Goal: Information Seeking & Learning: Find specific page/section

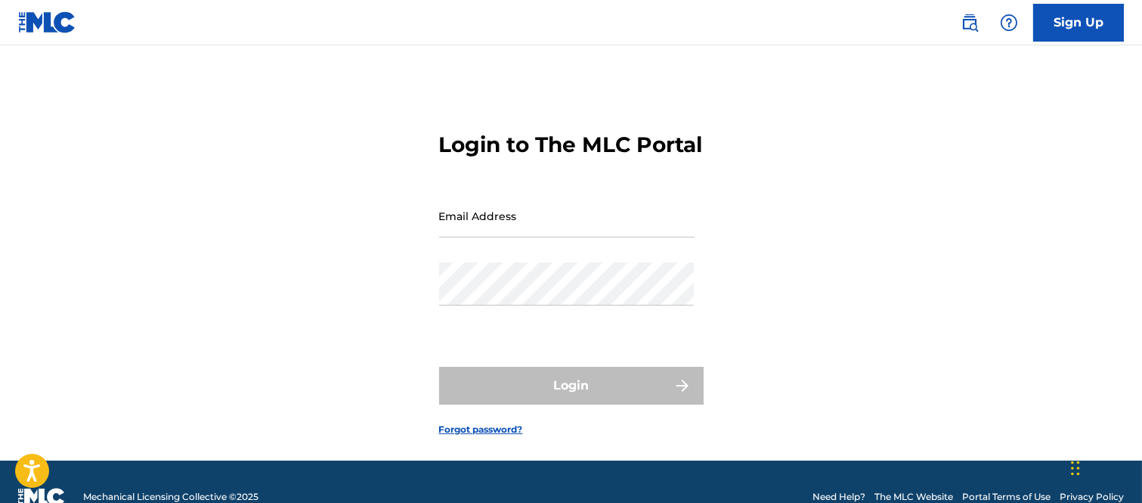
click at [466, 237] on input "Email Address" at bounding box center [567, 215] width 256 height 43
type input "B"
type input "[PERSON_NAME][EMAIL_ADDRESS][PERSON_NAME][DOMAIN_NAME]"
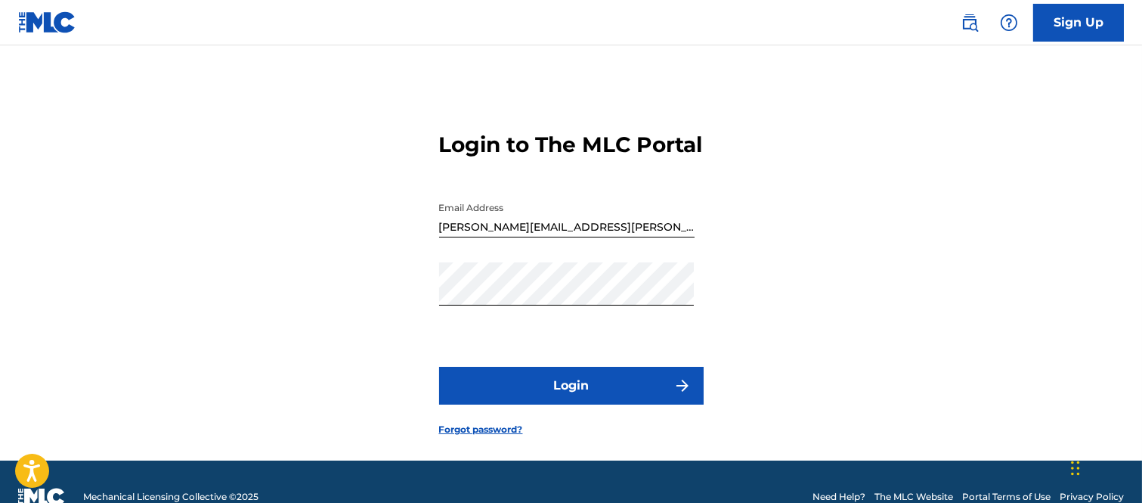
click at [676, 395] on img "submit" at bounding box center [683, 386] width 18 height 18
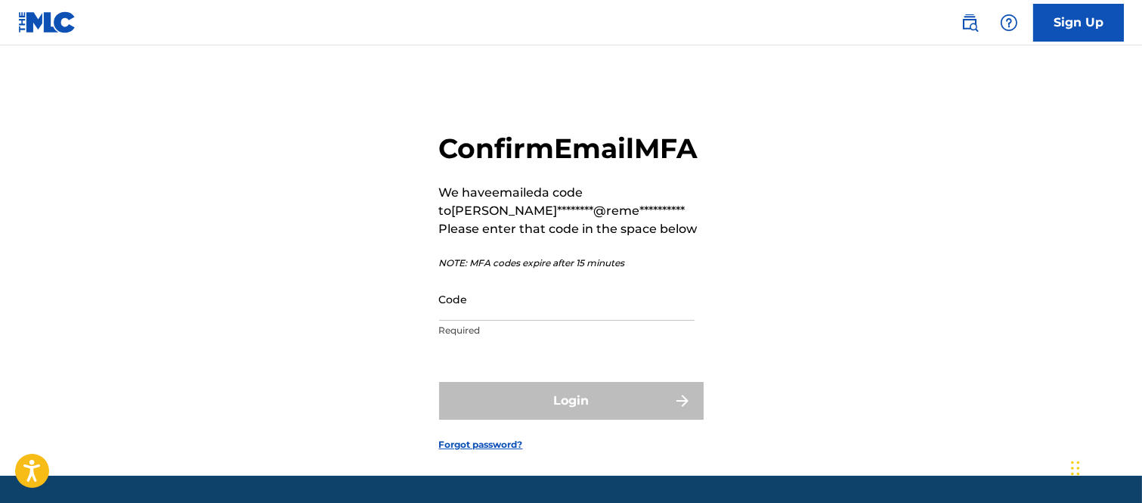
click at [485, 321] on input "Code" at bounding box center [567, 298] width 256 height 43
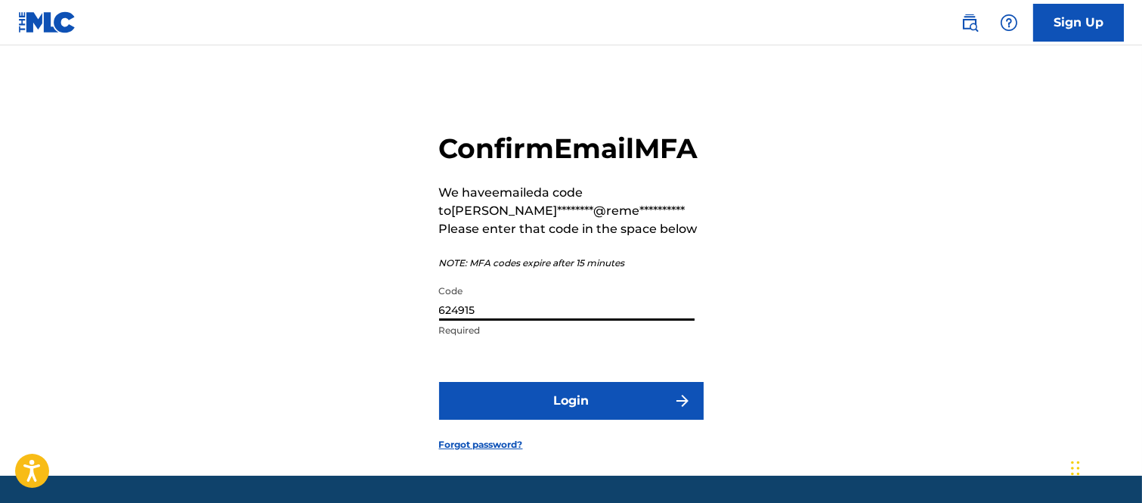
type input "624915"
click at [661, 420] on button "Login" at bounding box center [571, 401] width 265 height 38
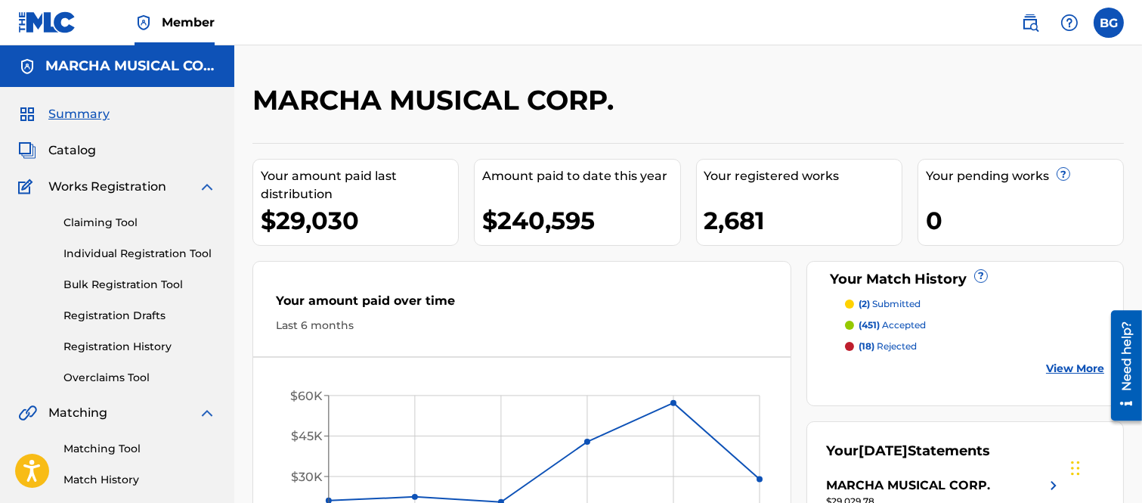
click at [73, 146] on span "Catalog" at bounding box center [72, 150] width 48 height 18
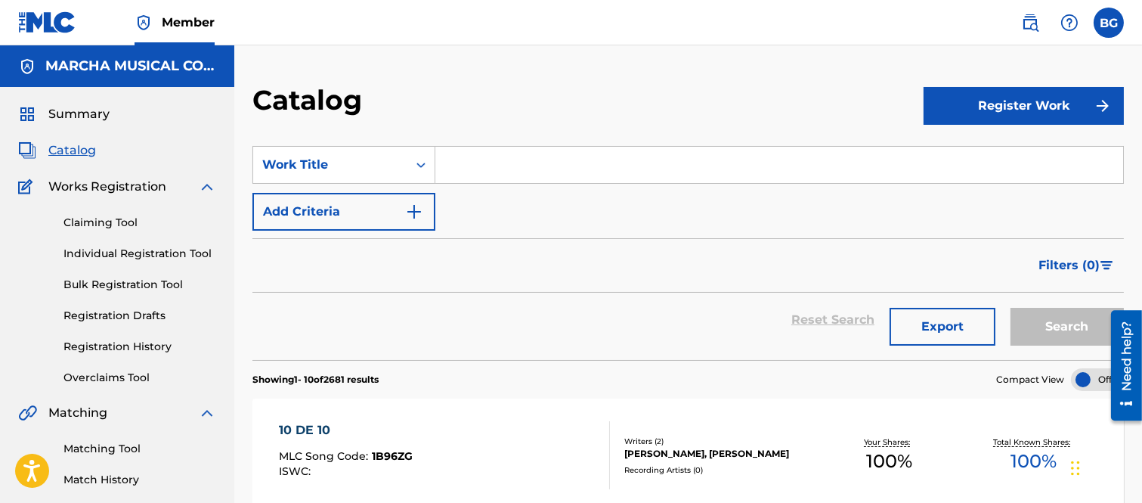
click at [532, 149] on input "Search Form" at bounding box center [780, 165] width 688 height 36
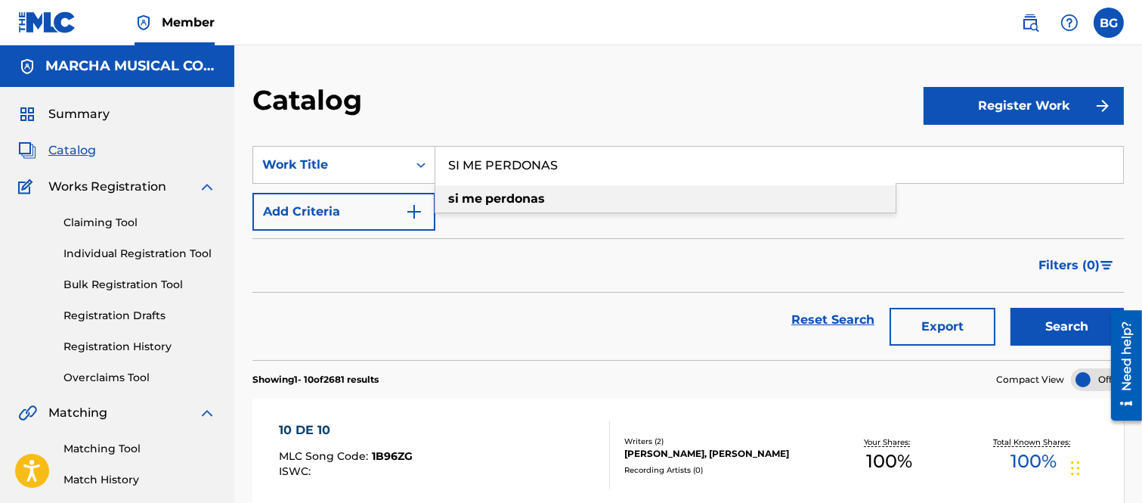
click at [525, 195] on strong "perdonas" at bounding box center [515, 198] width 60 height 14
type input "si me perdonas"
click at [1029, 319] on button "Search" at bounding box center [1067, 327] width 113 height 38
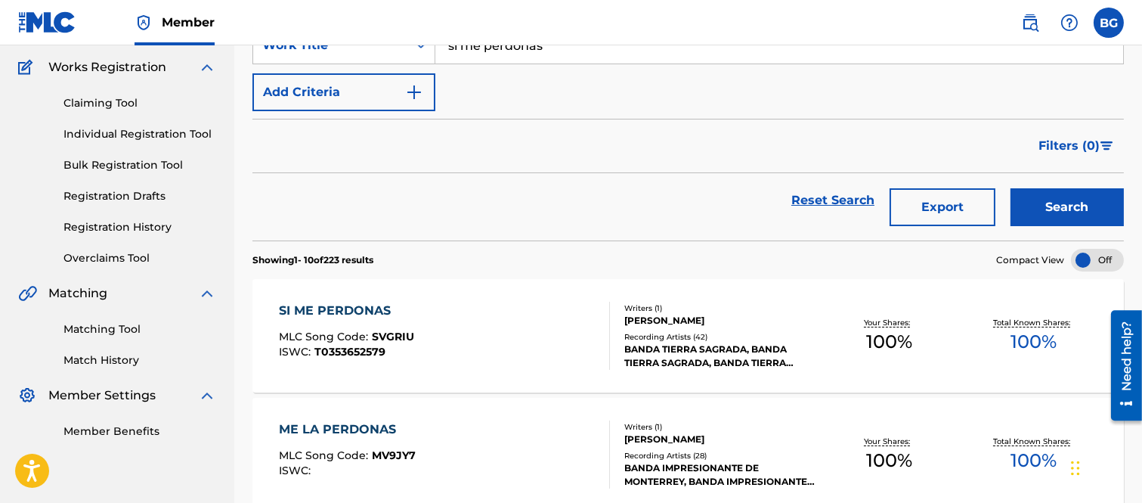
scroll to position [252, 0]
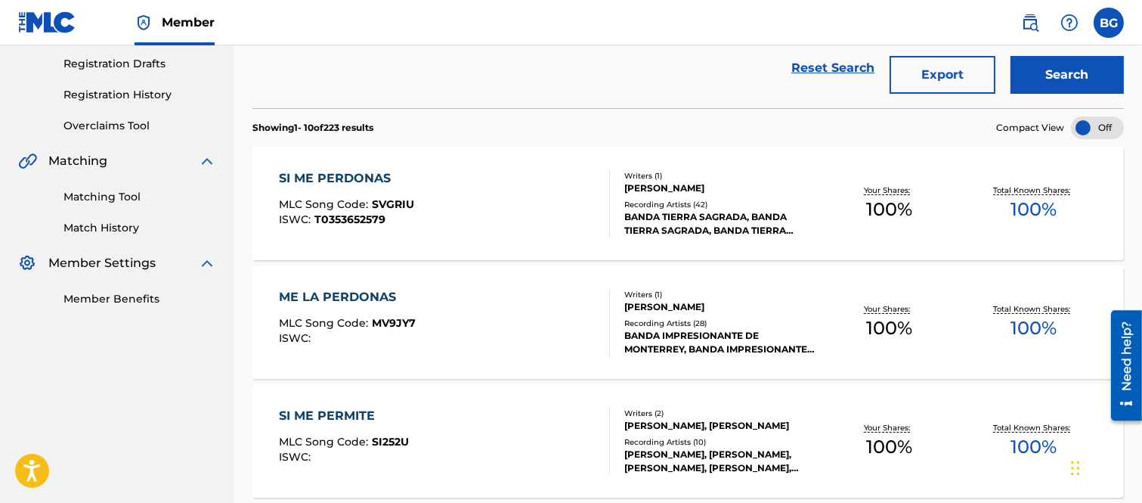
click at [351, 177] on div "SI ME PERDONAS" at bounding box center [346, 178] width 135 height 18
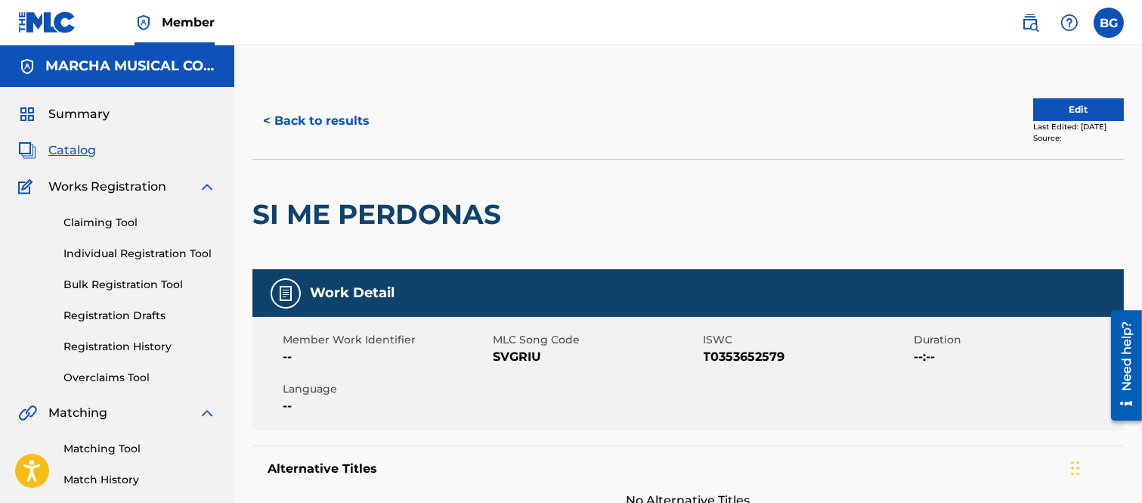
click at [265, 119] on button "< Back to results" at bounding box center [317, 121] width 128 height 38
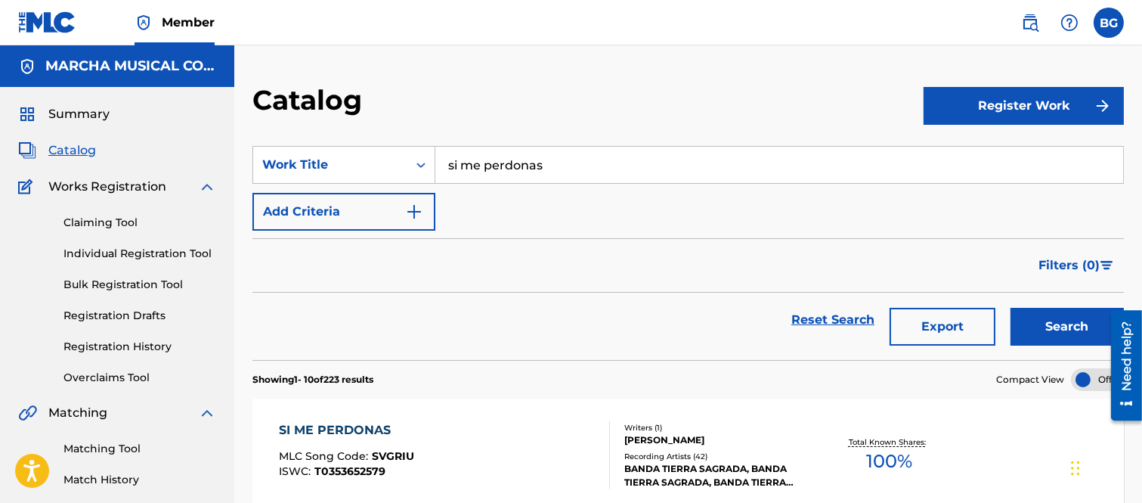
click at [579, 162] on input "si me perdonas" at bounding box center [780, 165] width 688 height 36
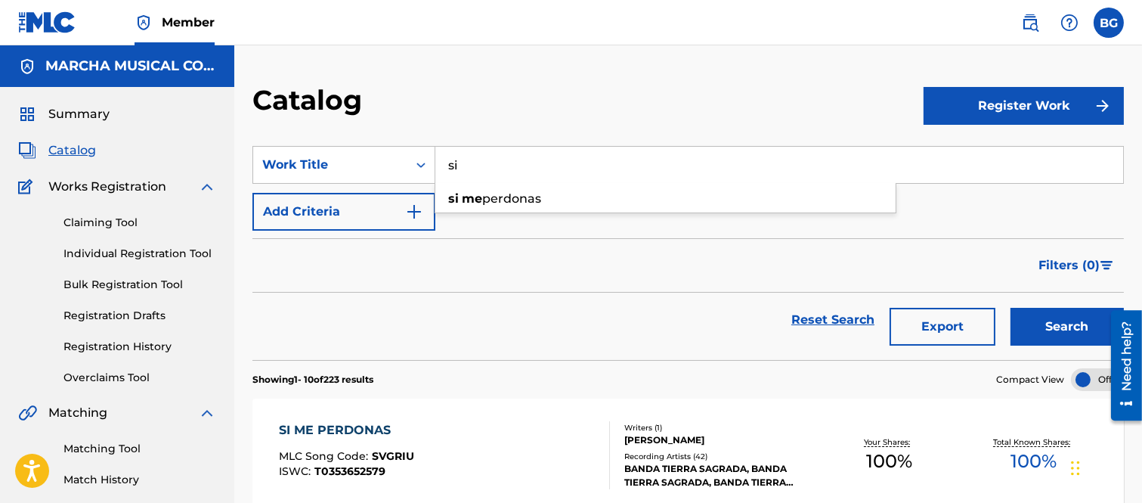
type input "s"
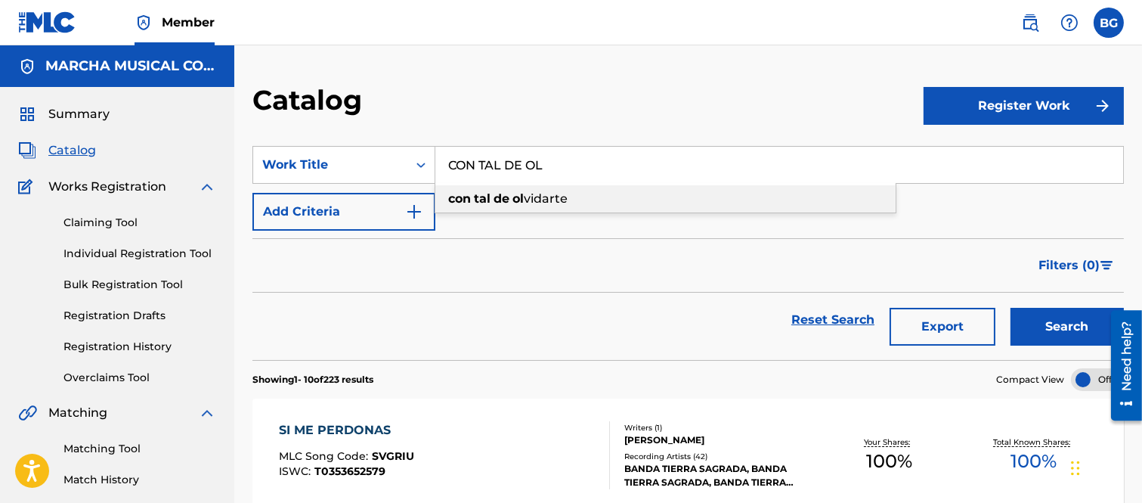
click at [535, 197] on span "vidarte" at bounding box center [546, 198] width 44 height 14
type input "con tal de olvidarte"
drag, startPoint x: 1061, startPoint y: 327, endPoint x: 1047, endPoint y: 327, distance: 13.6
click at [1060, 327] on button "Search" at bounding box center [1067, 327] width 113 height 38
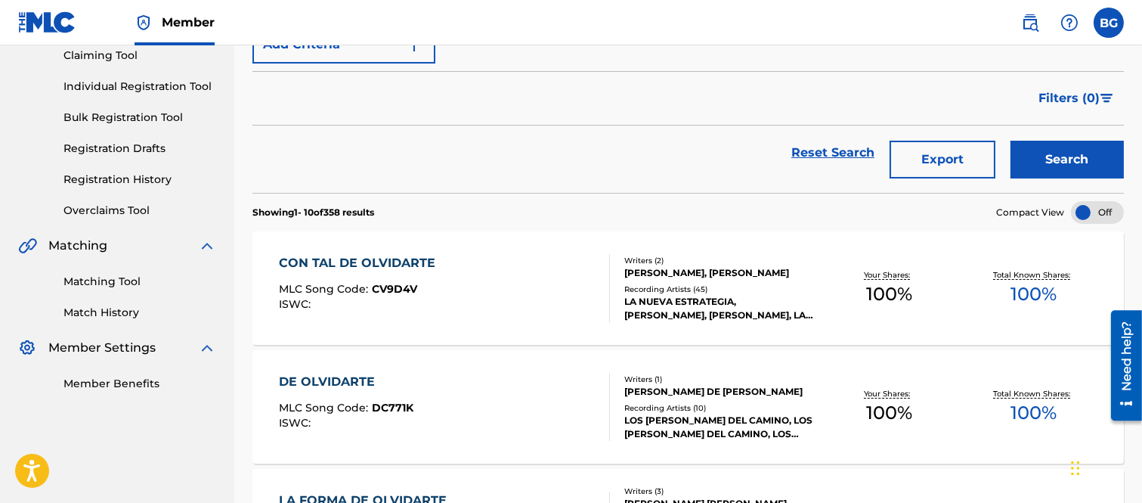
scroll to position [168, 0]
click at [330, 261] on div "CON TAL DE OLVIDARTE" at bounding box center [361, 262] width 164 height 18
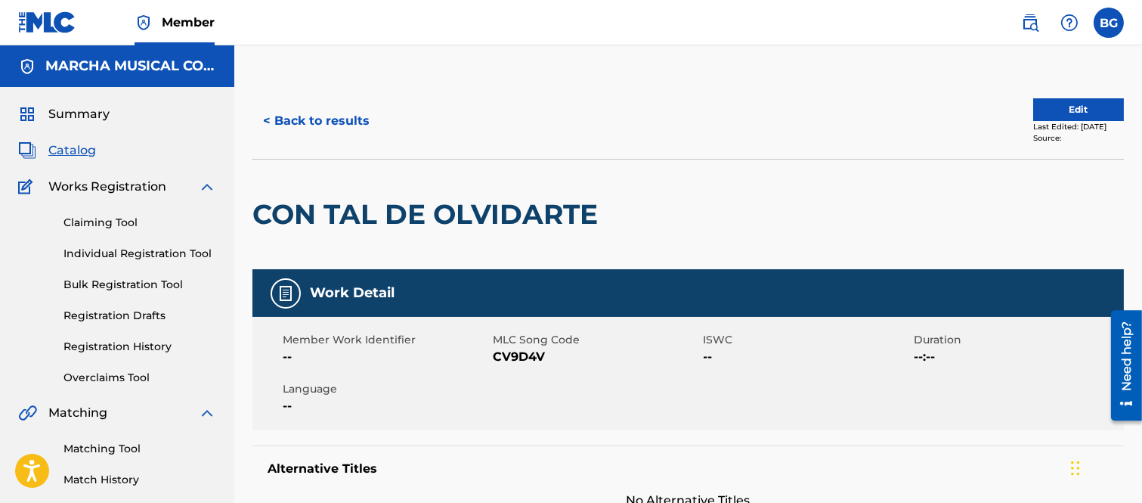
click at [270, 119] on button "< Back to results" at bounding box center [317, 121] width 128 height 38
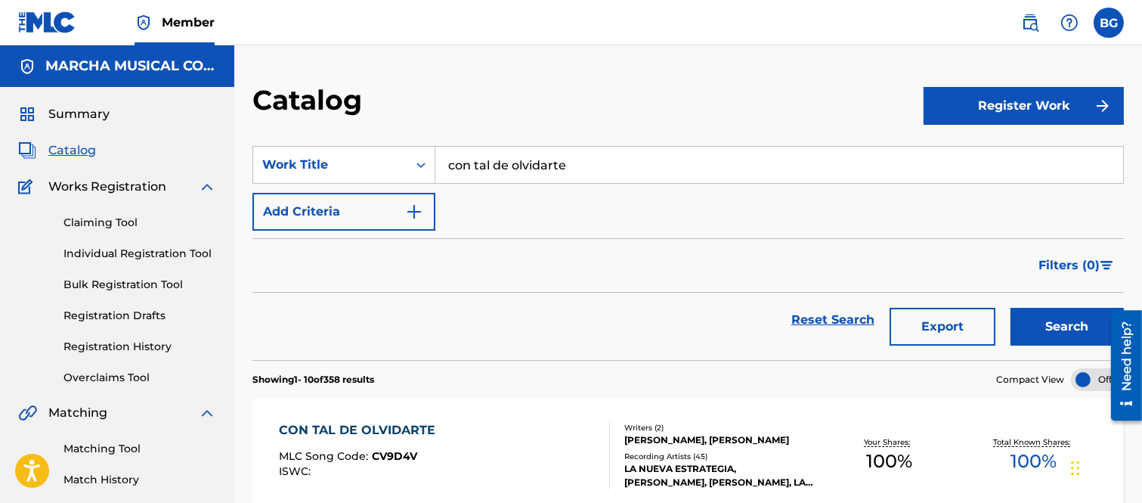
click at [587, 161] on input "con tal de olvidarte" at bounding box center [780, 165] width 688 height 36
type input "c"
click at [486, 198] on span "Search Form" at bounding box center [485, 198] width 3 height 14
type input "[PERSON_NAME] morena"
click at [1046, 325] on button "Search" at bounding box center [1067, 327] width 113 height 38
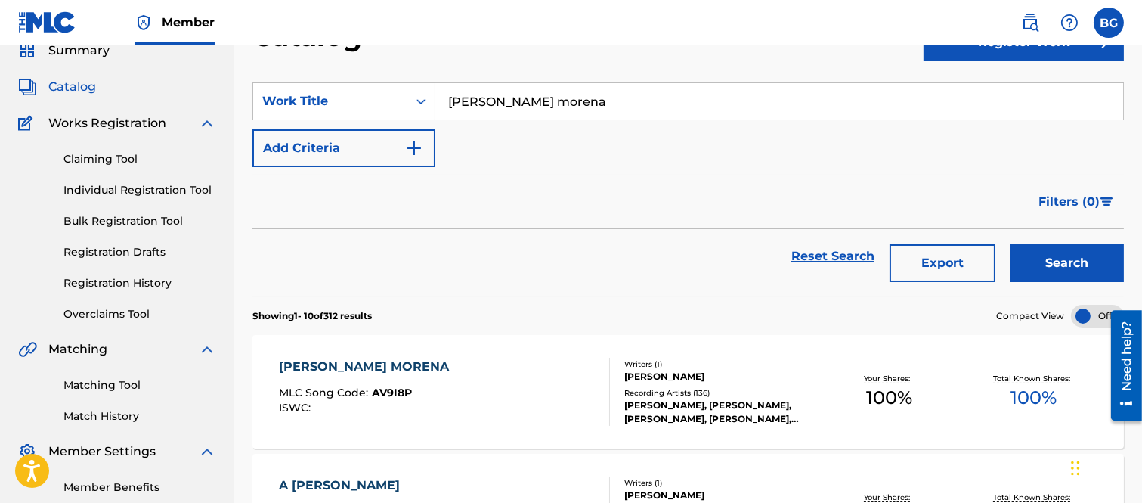
scroll to position [168, 0]
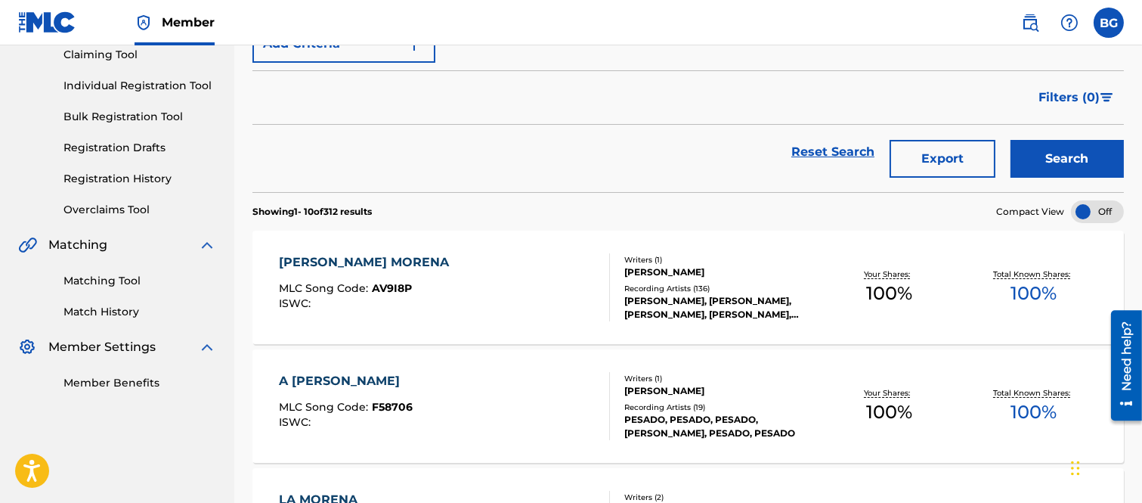
click at [346, 258] on div "[PERSON_NAME] MORENA" at bounding box center [368, 262] width 178 height 18
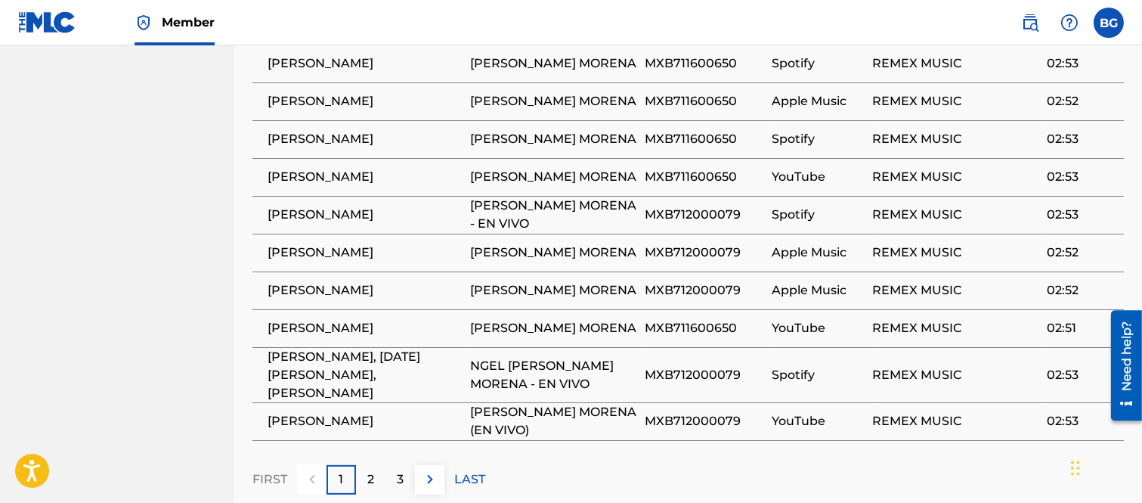
scroll to position [1176, 0]
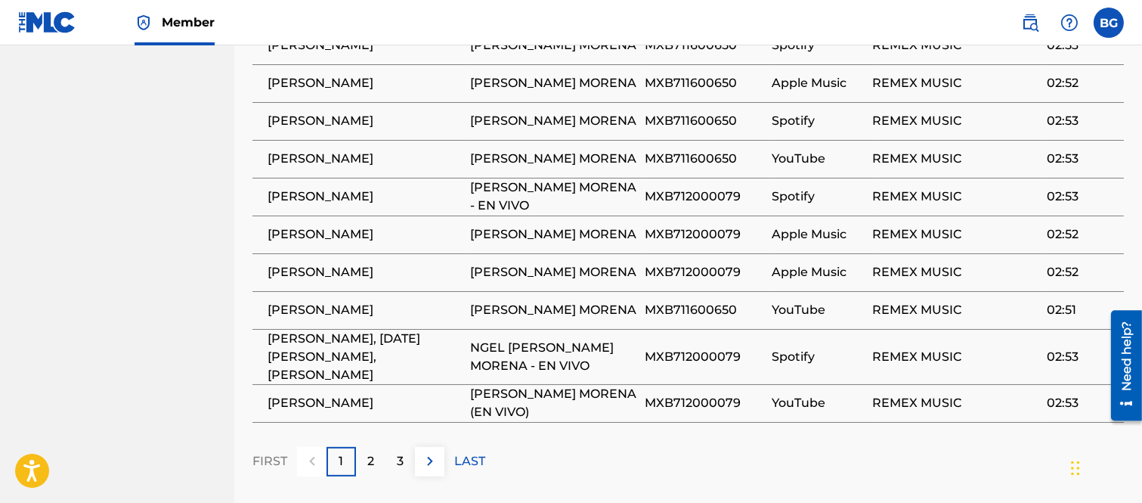
click at [368, 456] on p "2" at bounding box center [370, 461] width 7 height 18
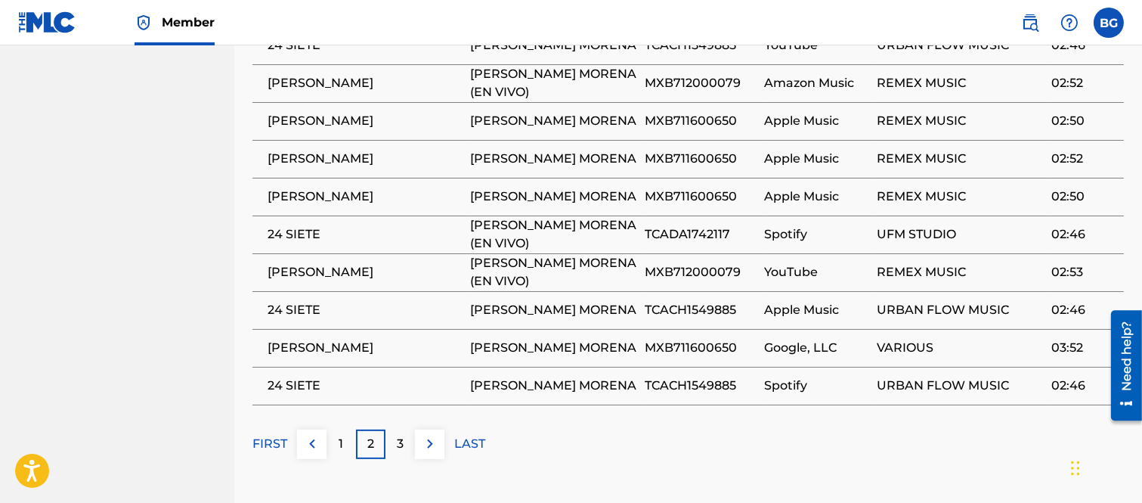
click at [398, 443] on p "3" at bounding box center [400, 444] width 7 height 18
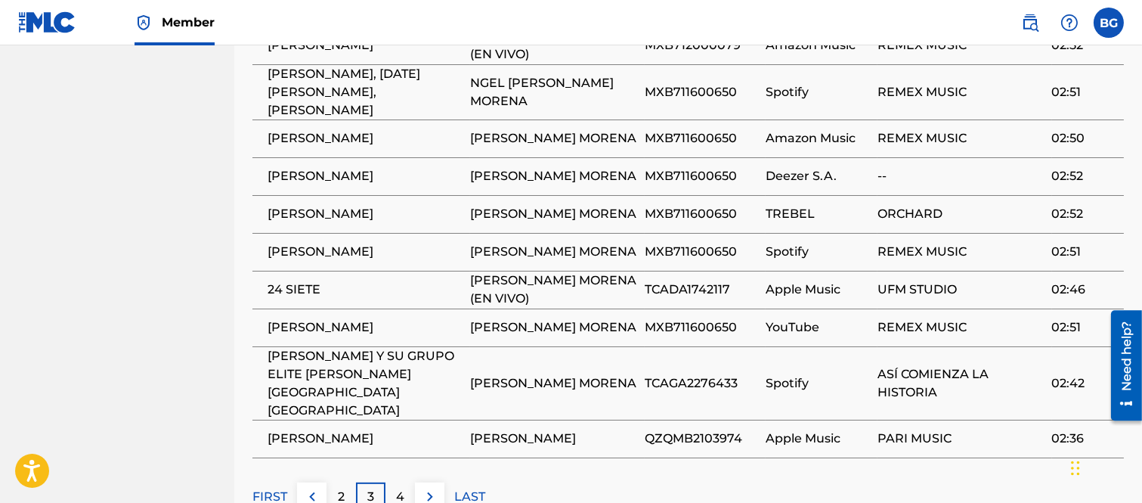
click at [308, 488] on img at bounding box center [312, 497] width 18 height 18
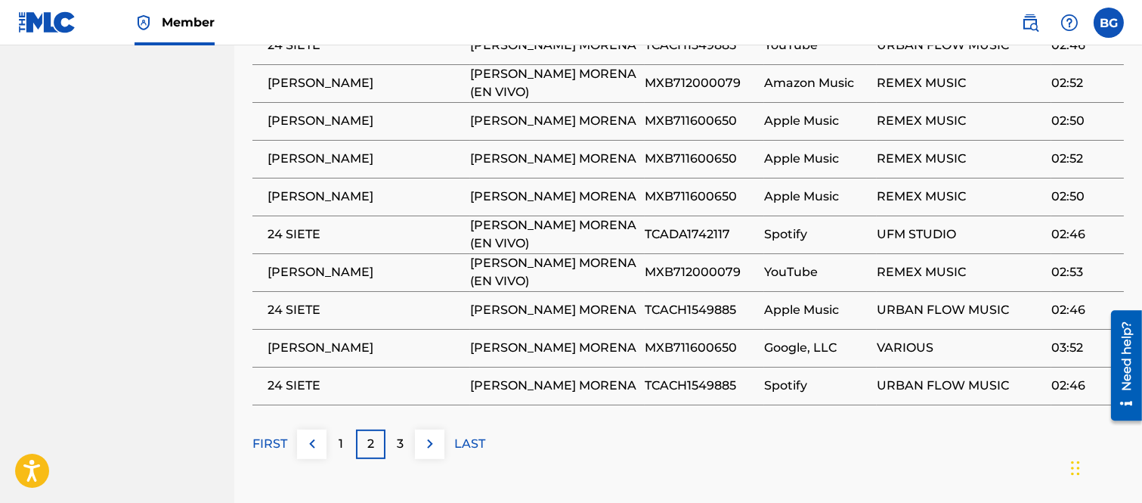
drag, startPoint x: 337, startPoint y: 439, endPoint x: 346, endPoint y: 435, distance: 9.8
click at [338, 439] on div "1" at bounding box center [341, 443] width 29 height 29
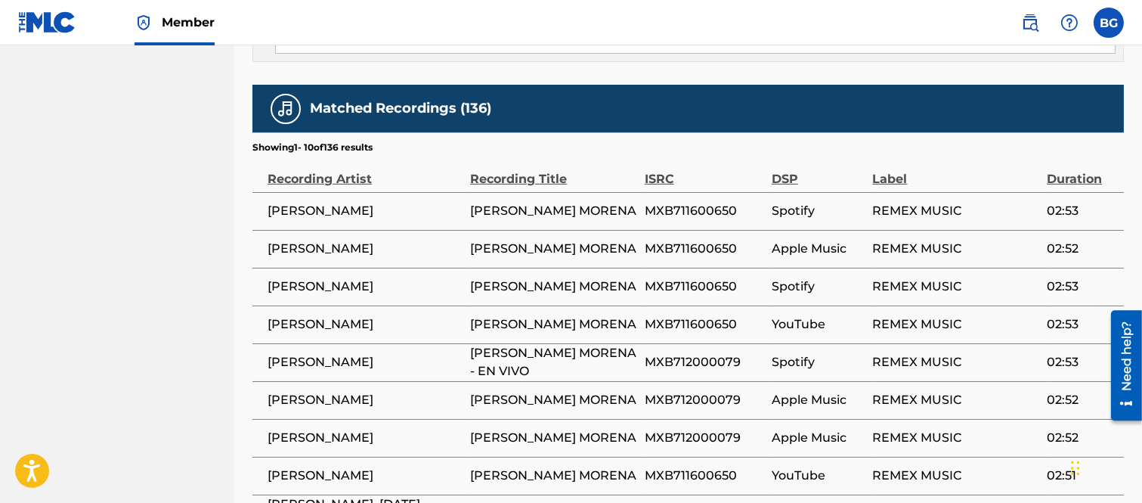
scroll to position [1008, 0]
